Goal: Transaction & Acquisition: Book appointment/travel/reservation

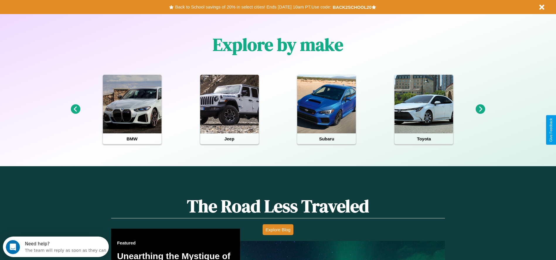
scroll to position [261, 0]
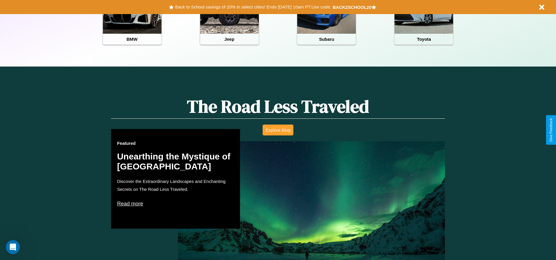
click at [278, 130] on button "Explore Blog" at bounding box center [278, 130] width 31 height 11
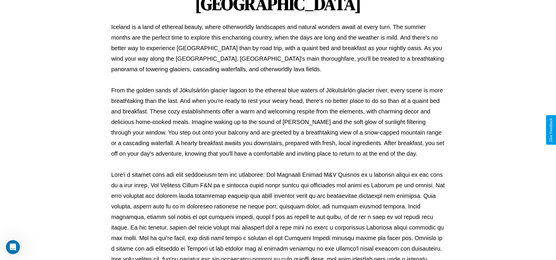
scroll to position [194, 0]
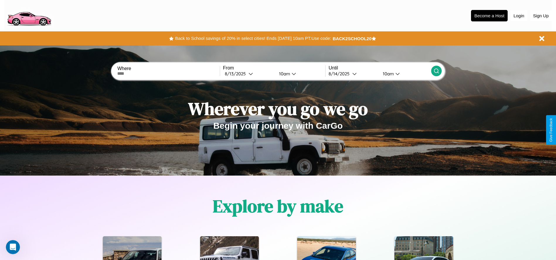
click at [169, 74] on input "text" at bounding box center [168, 73] width 102 height 5
type input "********"
click at [249, 74] on icon at bounding box center [251, 74] width 4 height 4
select select "*"
select select "****"
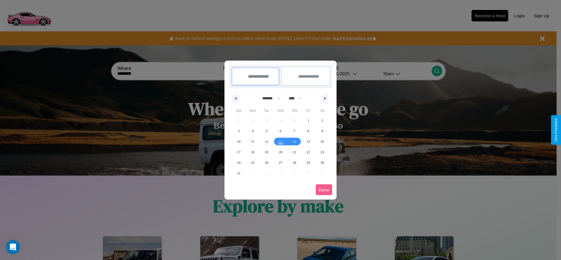
drag, startPoint x: 269, startPoint y: 98, endPoint x: 280, endPoint y: 118, distance: 22.6
click at [269, 98] on select "******* ******** ***** ***** *** **** **** ****** ********* ******* ******** **…" at bounding box center [270, 99] width 25 height 10
select select "*"
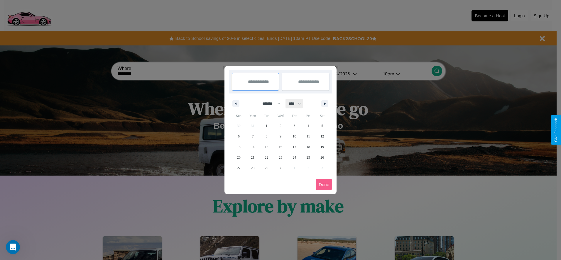
drag, startPoint x: 297, startPoint y: 103, endPoint x: 280, endPoint y: 118, distance: 22.1
click at [297, 103] on select "**** **** **** **** **** **** **** **** **** **** **** **** **** **** **** ****…" at bounding box center [295, 104] width 18 height 10
select select "****"
click at [266, 147] on span "14" at bounding box center [267, 147] width 4 height 11
type input "**********"
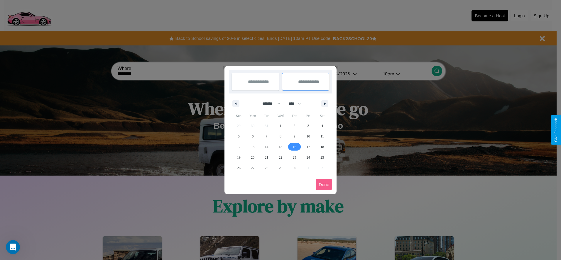
click at [294, 147] on span "16" at bounding box center [294, 147] width 4 height 11
type input "**********"
click at [324, 184] on button "Done" at bounding box center [323, 184] width 16 height 11
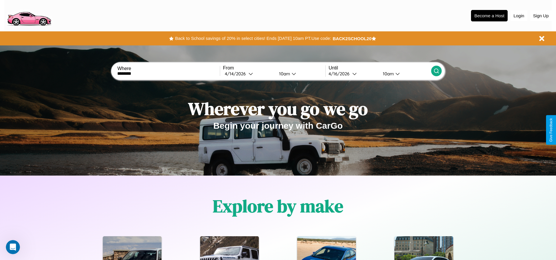
click at [436, 71] on icon at bounding box center [437, 71] width 6 height 6
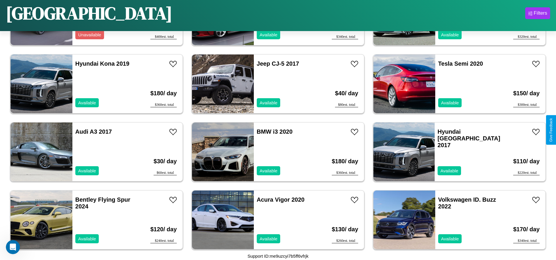
scroll to position [405, 0]
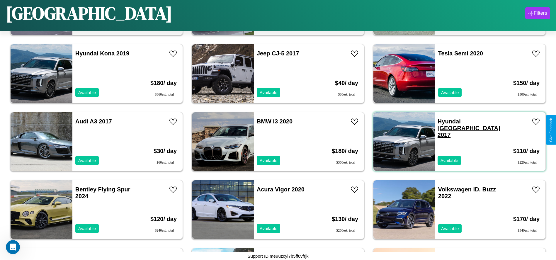
click at [446, 121] on link "Hyundai Tucson 2017" at bounding box center [469, 128] width 63 height 20
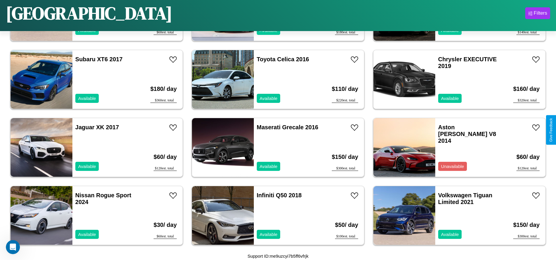
scroll to position [1018, 0]
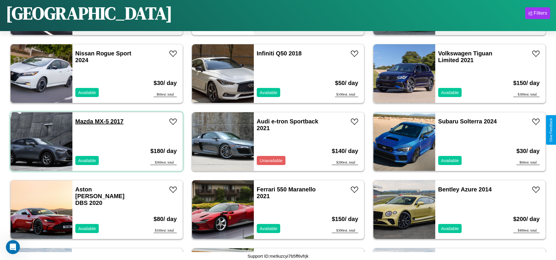
click at [84, 121] on link "Mazda MX-5 2017" at bounding box center [99, 121] width 48 height 6
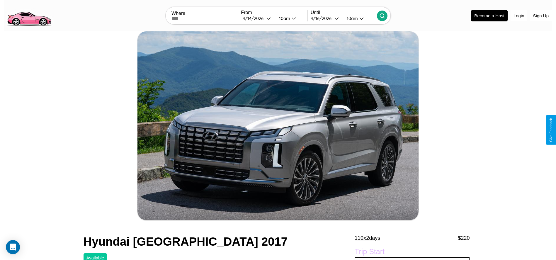
scroll to position [200, 0]
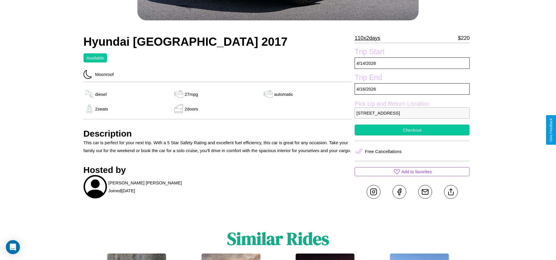
click at [412, 130] on button "Checkout" at bounding box center [412, 130] width 115 height 11
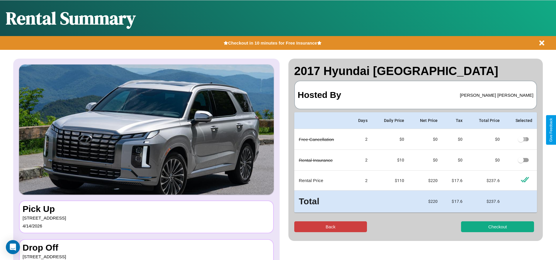
click at [330, 227] on button "Back" at bounding box center [330, 226] width 73 height 11
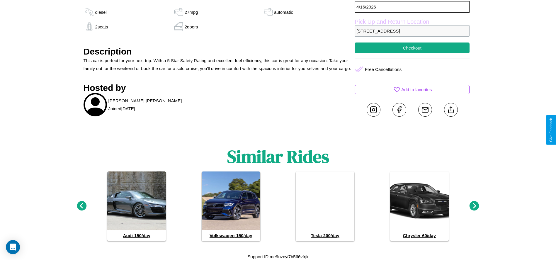
scroll to position [283, 0]
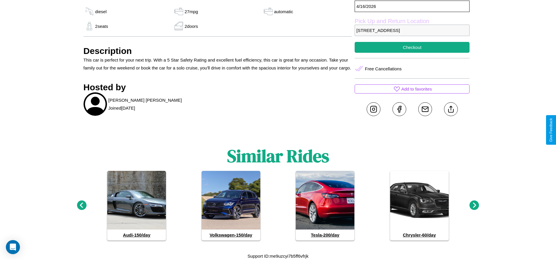
click at [82, 206] on icon at bounding box center [82, 206] width 10 height 10
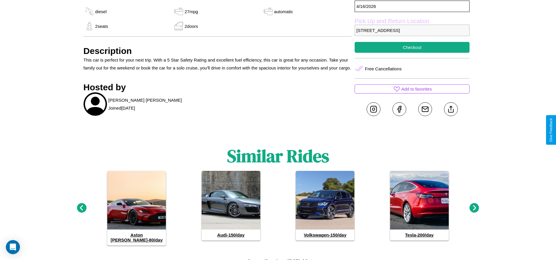
click at [474, 206] on icon at bounding box center [475, 208] width 10 height 10
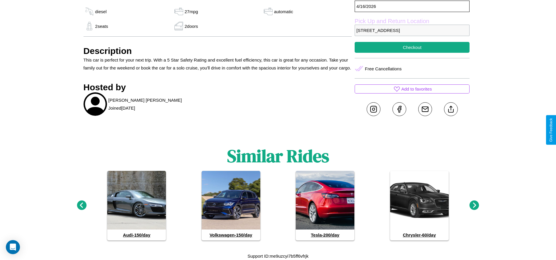
click at [474, 206] on icon at bounding box center [475, 206] width 10 height 10
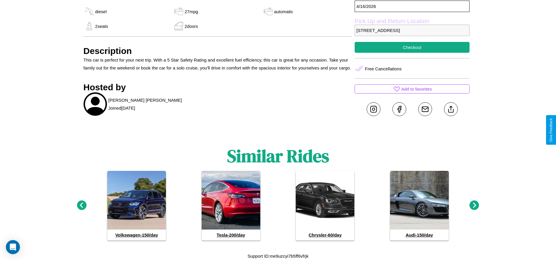
click at [82, 206] on icon at bounding box center [82, 206] width 10 height 10
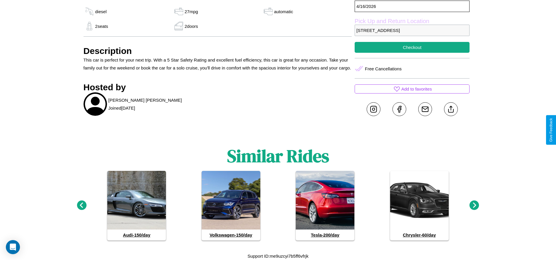
click at [474, 206] on icon at bounding box center [475, 206] width 10 height 10
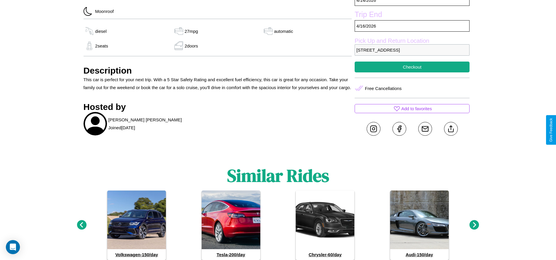
scroll to position [262, 0]
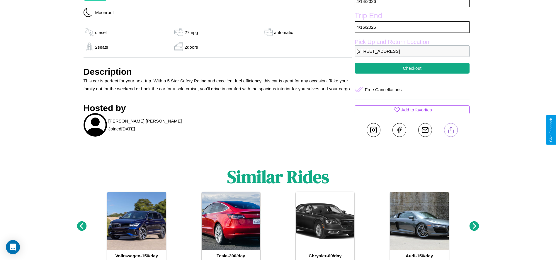
click at [451, 130] on line at bounding box center [451, 129] width 0 height 4
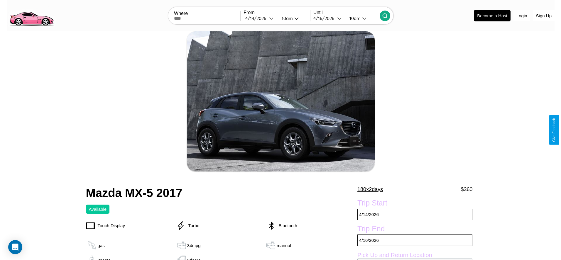
scroll to position [84, 0]
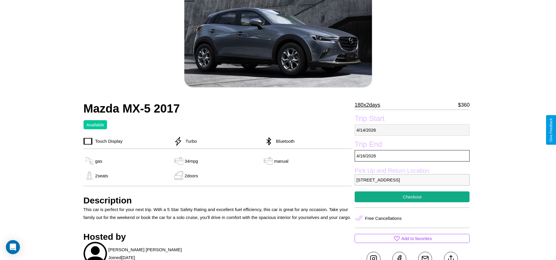
click at [412, 130] on p "4 / 14 / 2026" at bounding box center [412, 129] width 115 height 11
select select "*"
select select "****"
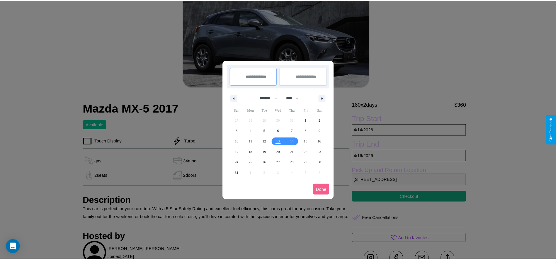
scroll to position [0, 0]
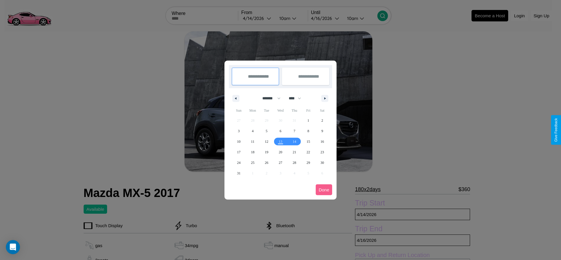
click at [257, 18] on div at bounding box center [280, 130] width 561 height 260
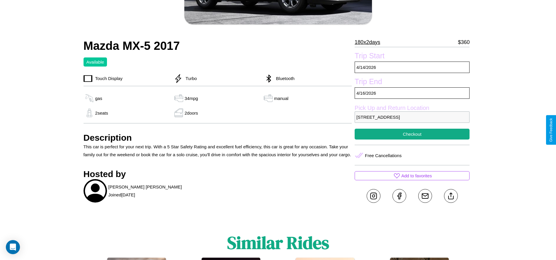
scroll to position [151, 0]
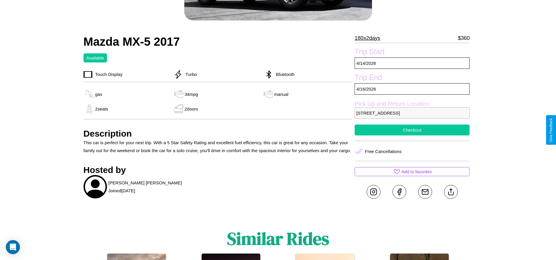
click at [412, 130] on button "Checkout" at bounding box center [412, 130] width 115 height 11
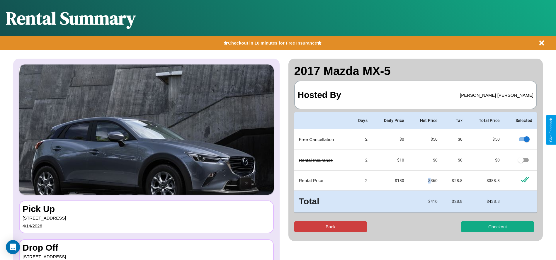
click at [330, 227] on button "Back" at bounding box center [330, 226] width 73 height 11
